Goal: Navigation & Orientation: Find specific page/section

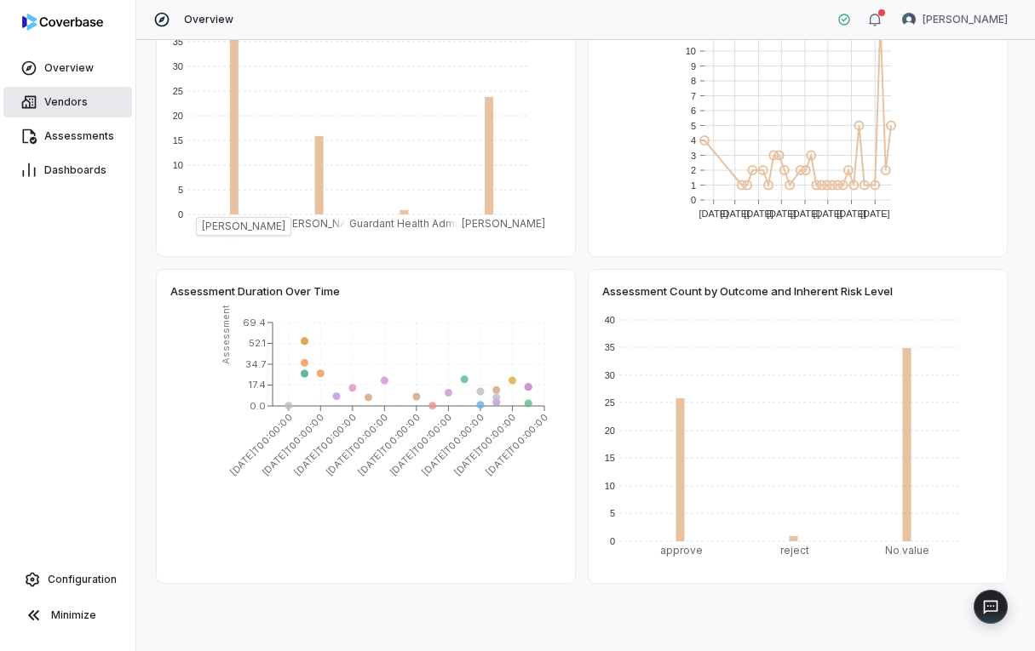
scroll to position [259, 0]
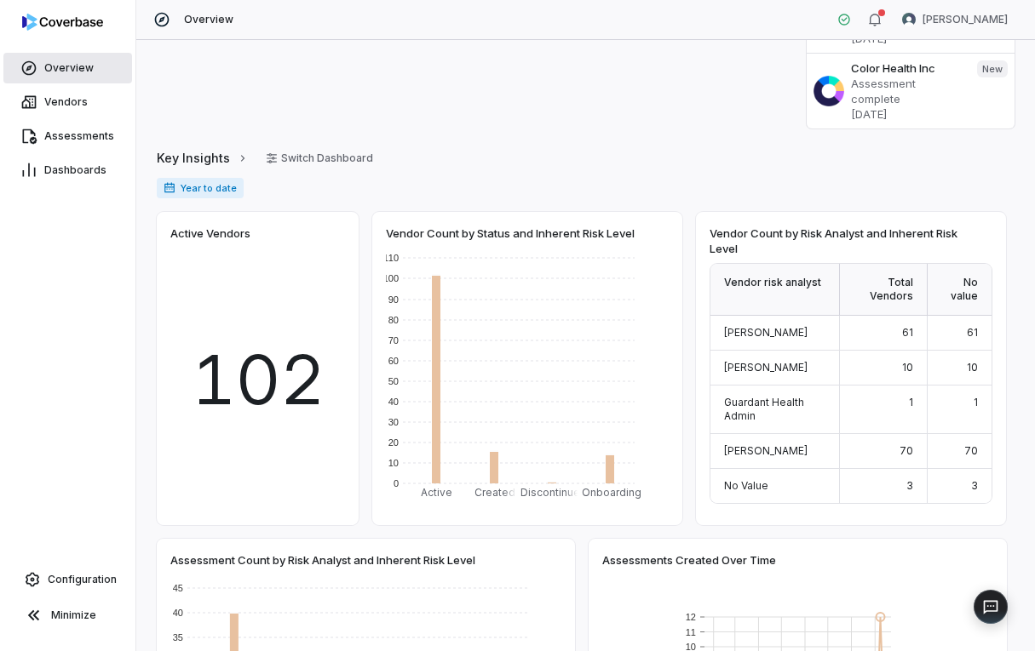
click at [72, 69] on span "Overview" at bounding box center [68, 68] width 49 height 14
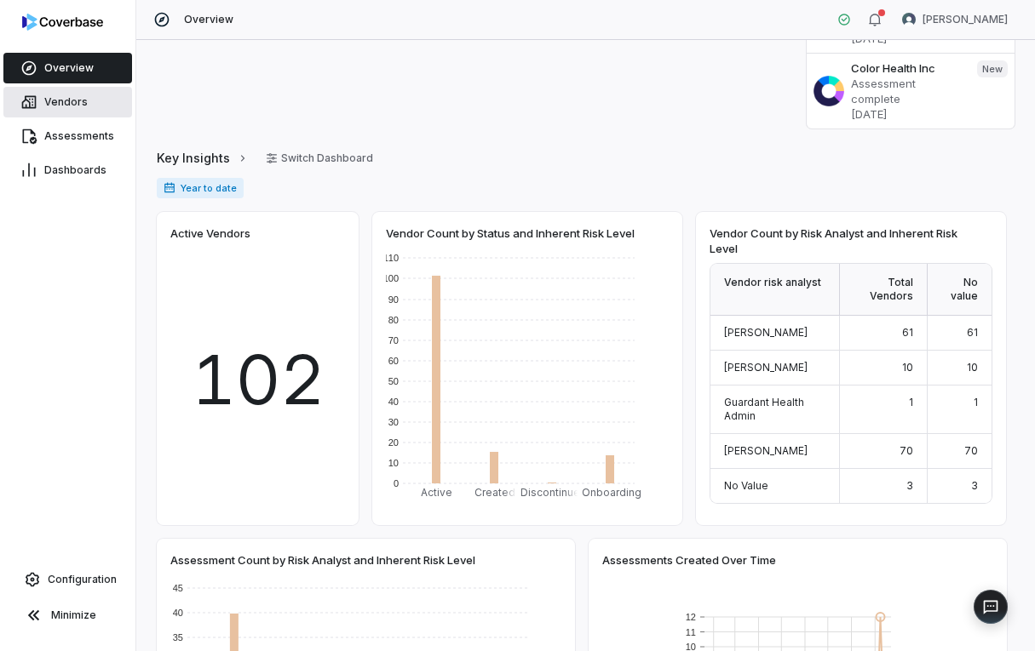
click at [76, 109] on link "Vendors" at bounding box center [67, 102] width 129 height 31
